Goal: Information Seeking & Learning: Check status

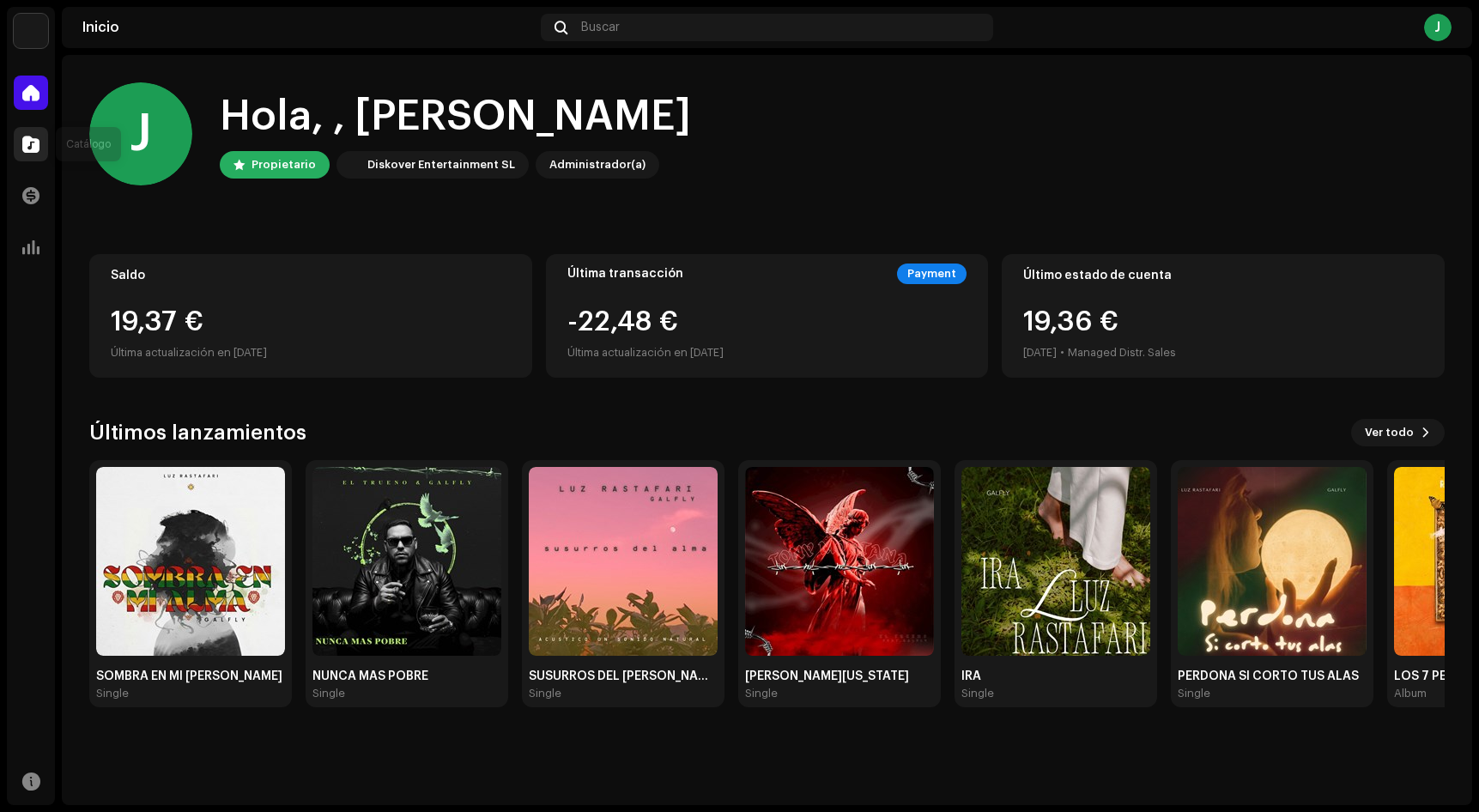
click at [35, 151] on span at bounding box center [31, 144] width 17 height 13
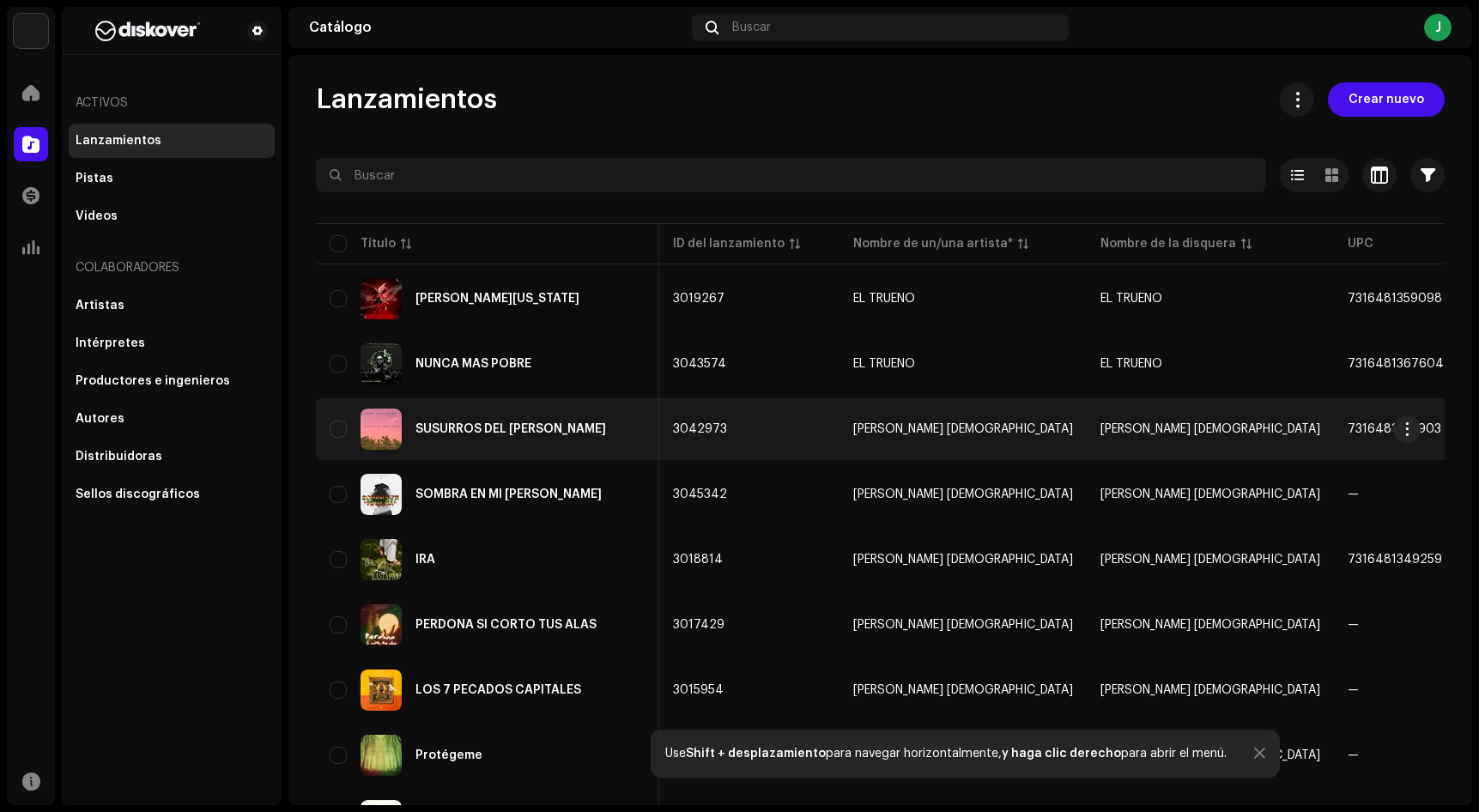
click at [527, 435] on div "SUSURROS DEL [PERSON_NAME]" at bounding box center [510, 429] width 190 height 12
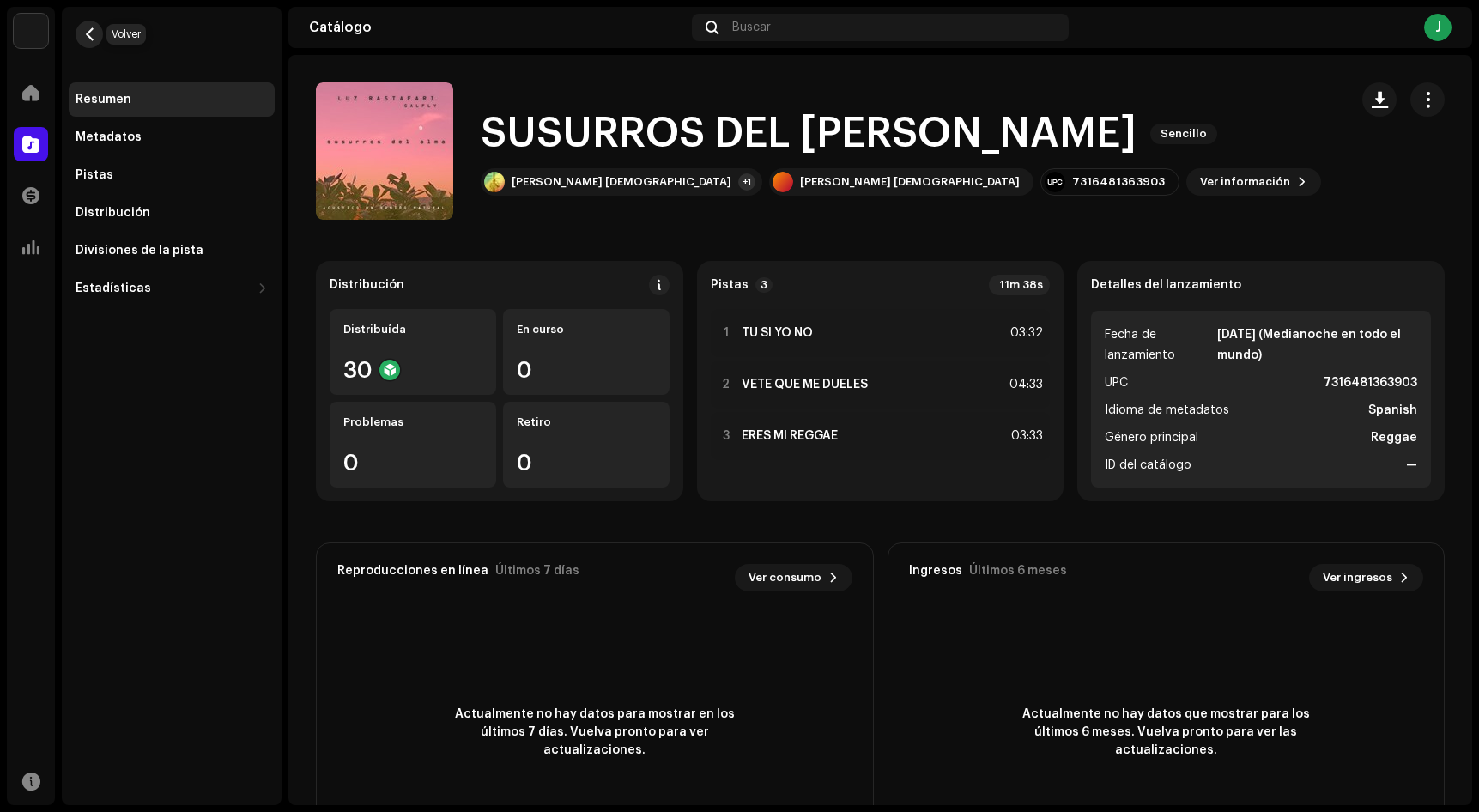
click at [100, 36] on button "button" at bounding box center [89, 34] width 28 height 28
